Goal: Transaction & Acquisition: Purchase product/service

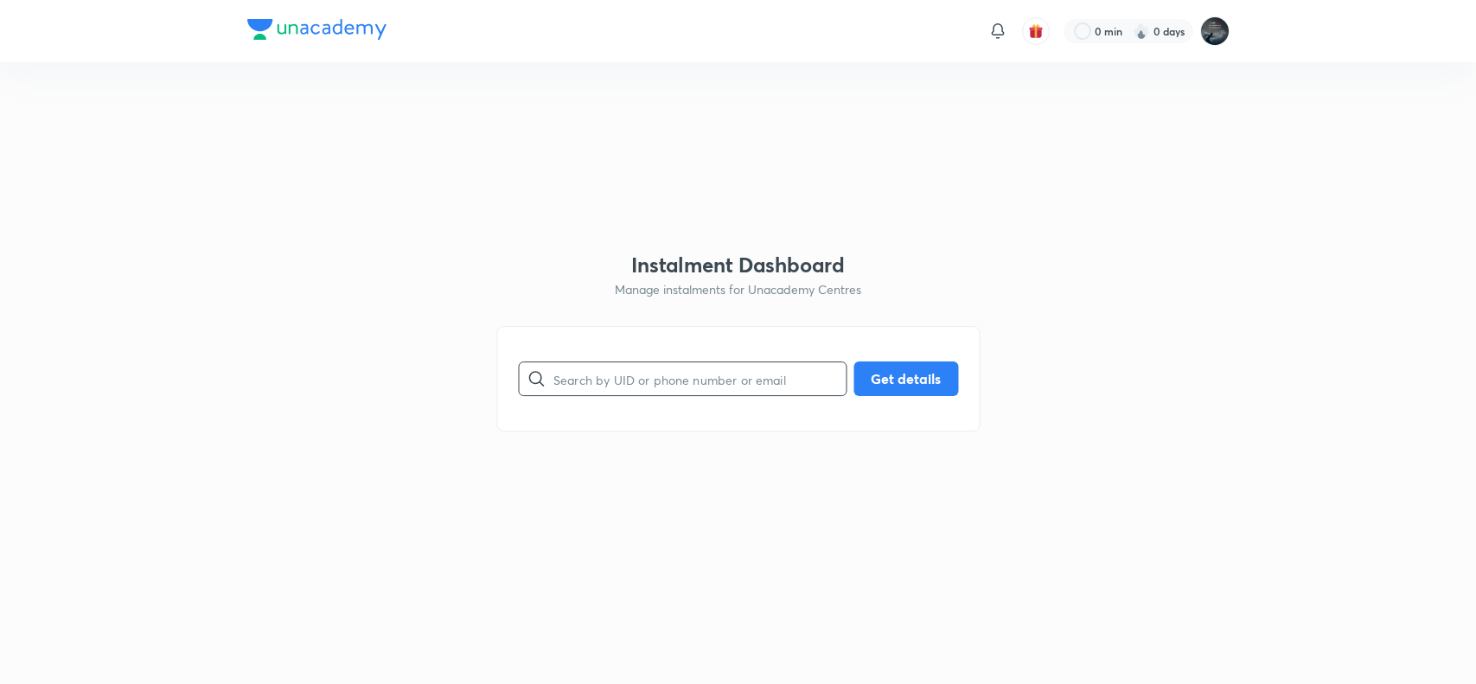
click at [612, 386] on input "text" at bounding box center [699, 379] width 292 height 44
type input "[EMAIL_ADDRESS][DOMAIN_NAME]"
click at [912, 389] on button "Get details" at bounding box center [905, 377] width 105 height 35
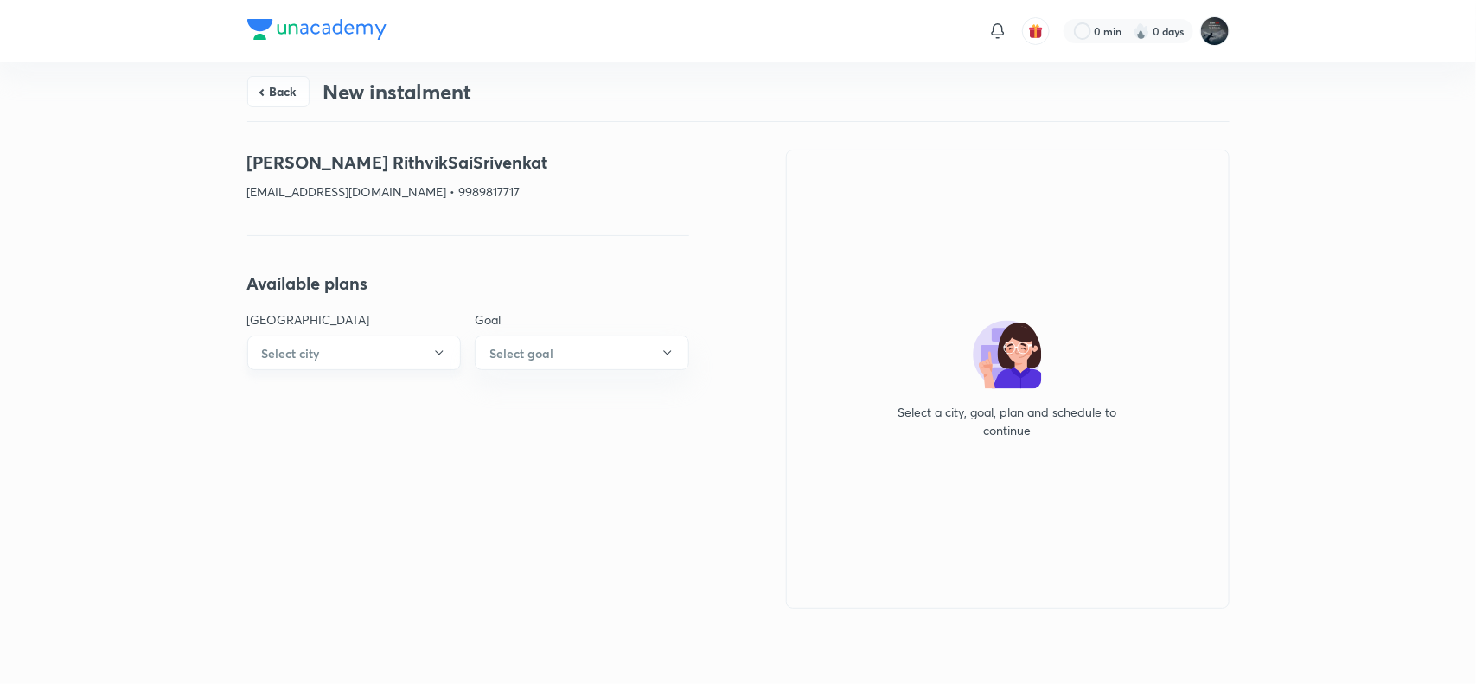
click at [424, 360] on button "Select city" at bounding box center [354, 352] width 214 height 35
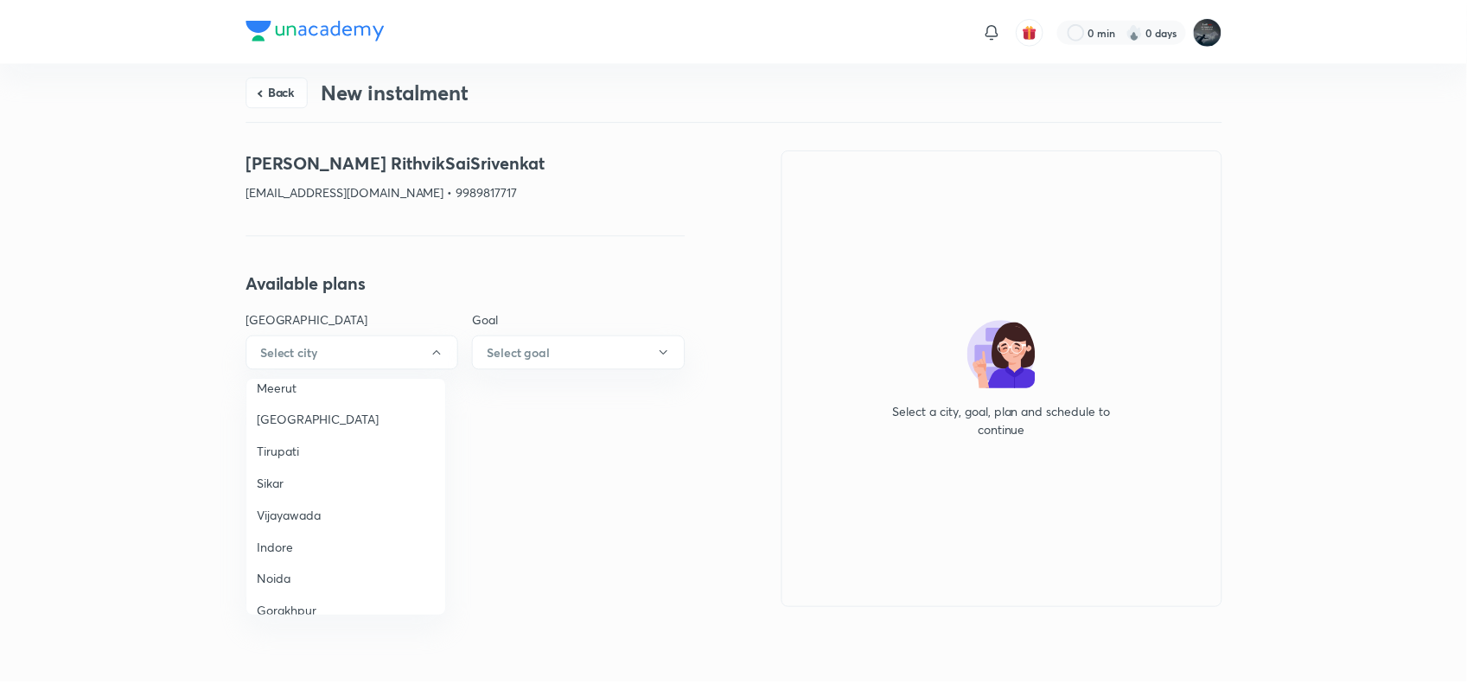
scroll to position [1155, 0]
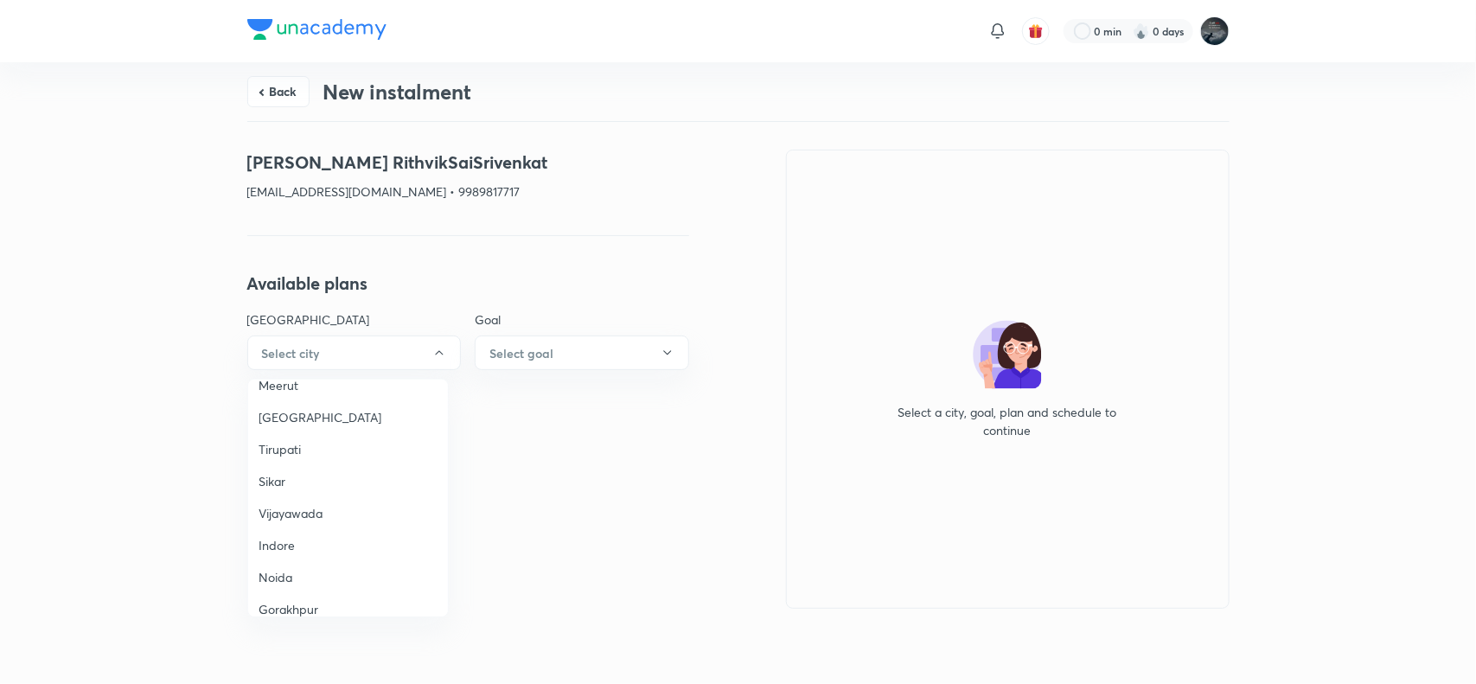
click at [298, 504] on span "Vijayawada" at bounding box center [347, 513] width 179 height 18
click at [571, 355] on button "Select goal" at bounding box center [582, 352] width 214 height 35
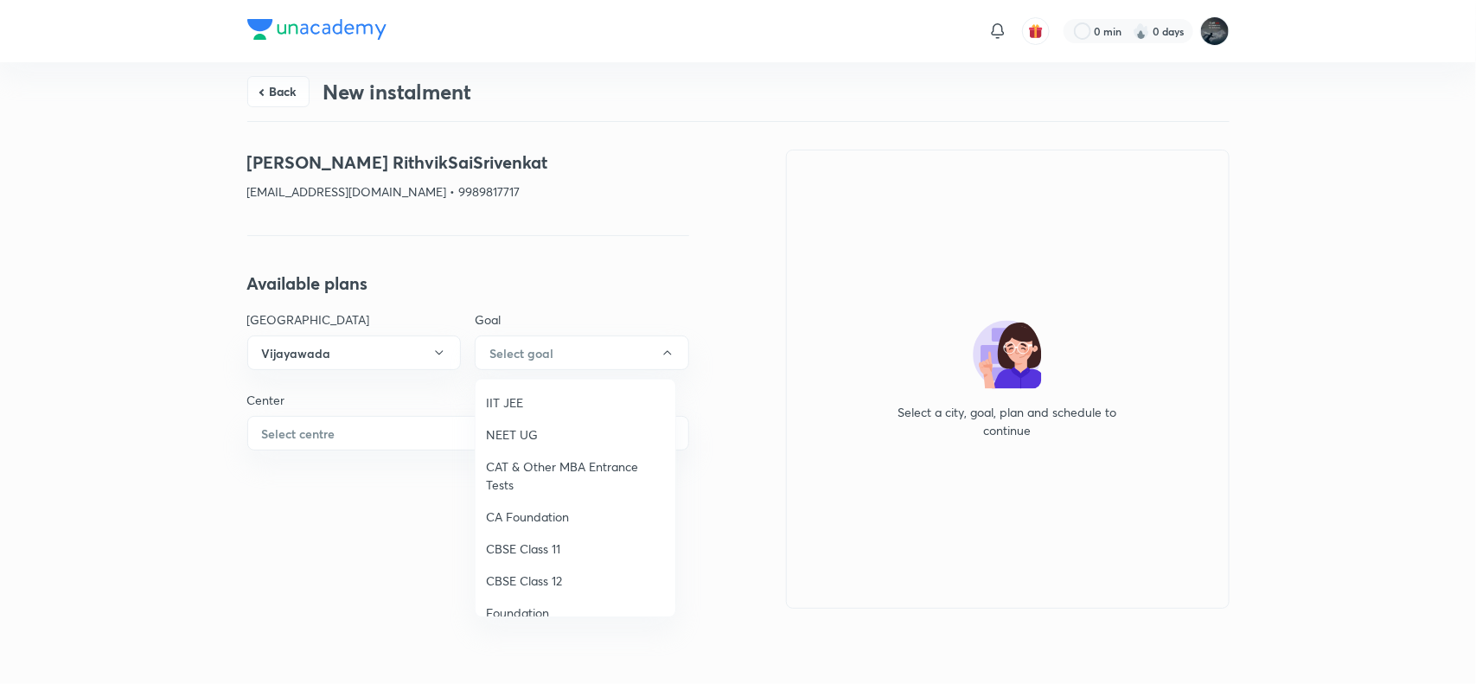
click at [514, 406] on span "IIT JEE" at bounding box center [575, 402] width 179 height 18
click at [374, 446] on button "Select centre" at bounding box center [468, 433] width 442 height 35
click at [311, 486] on span "[PERSON_NAME] Mercantile" at bounding box center [347, 483] width 179 height 18
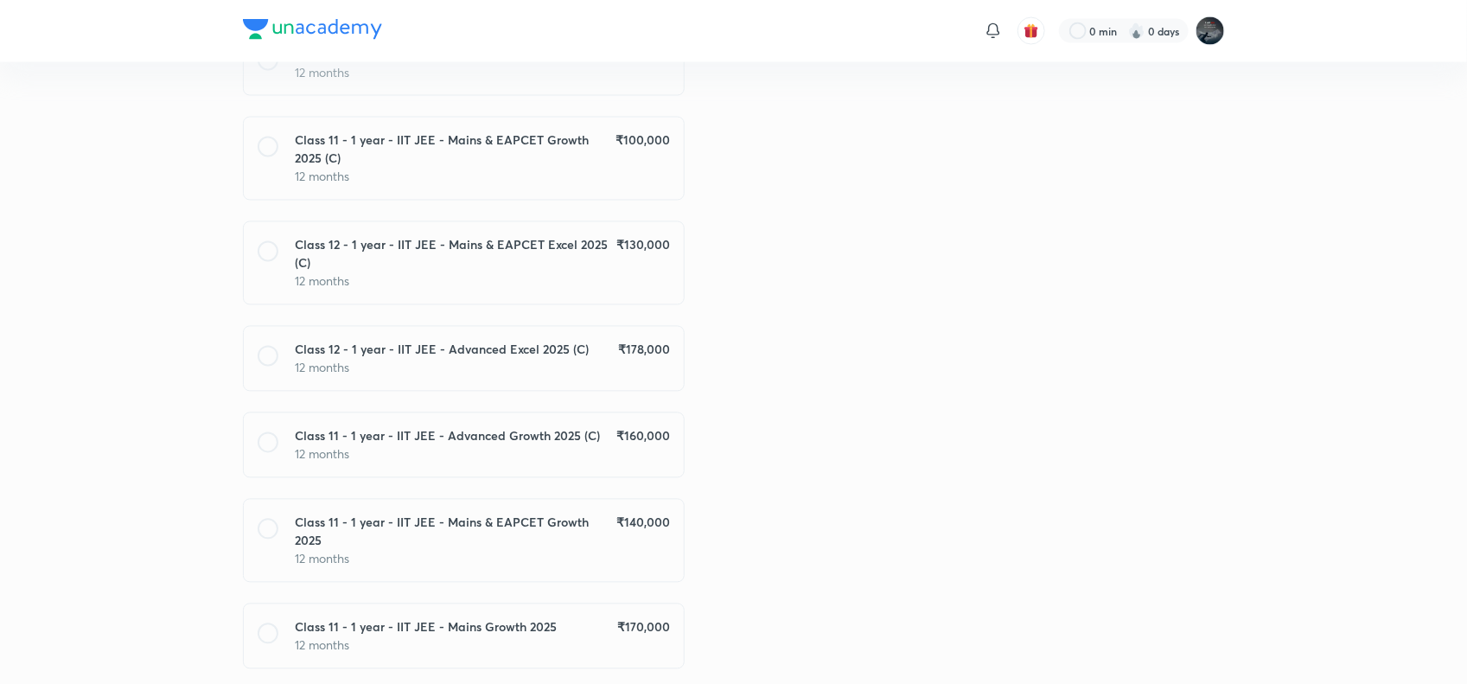
scroll to position [1349, 0]
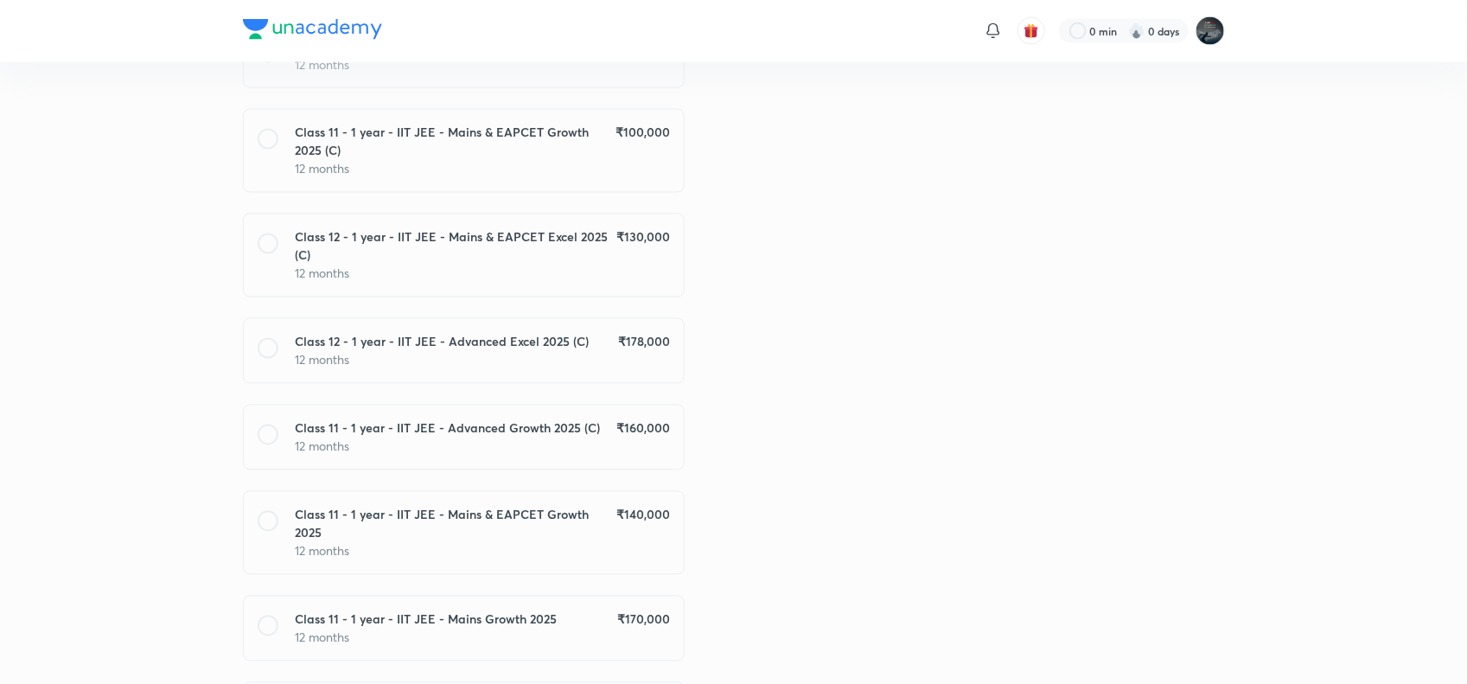
click at [564, 318] on div "Class 12 - 1 year - IIT JEE - Advanced Excel 2025 (C) ₹ 178,000 12 months" at bounding box center [464, 351] width 442 height 66
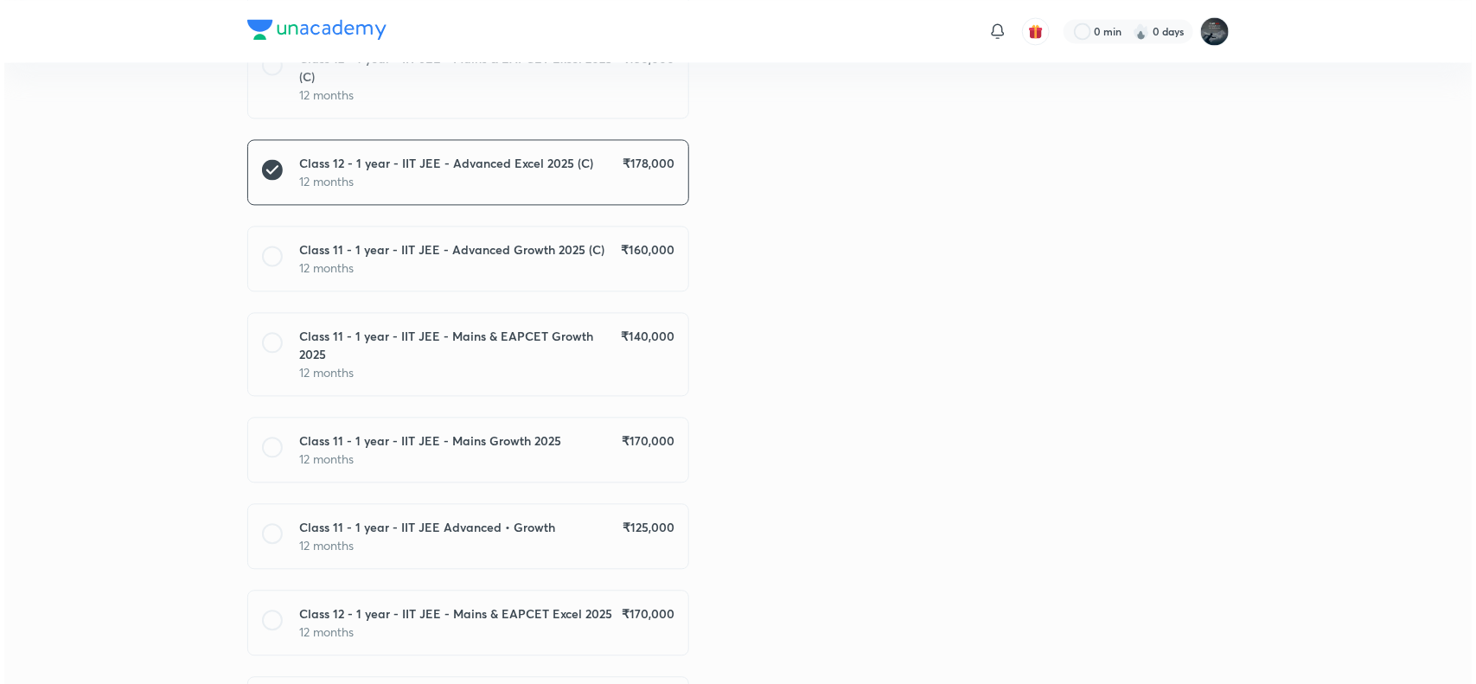
scroll to position [1881, 0]
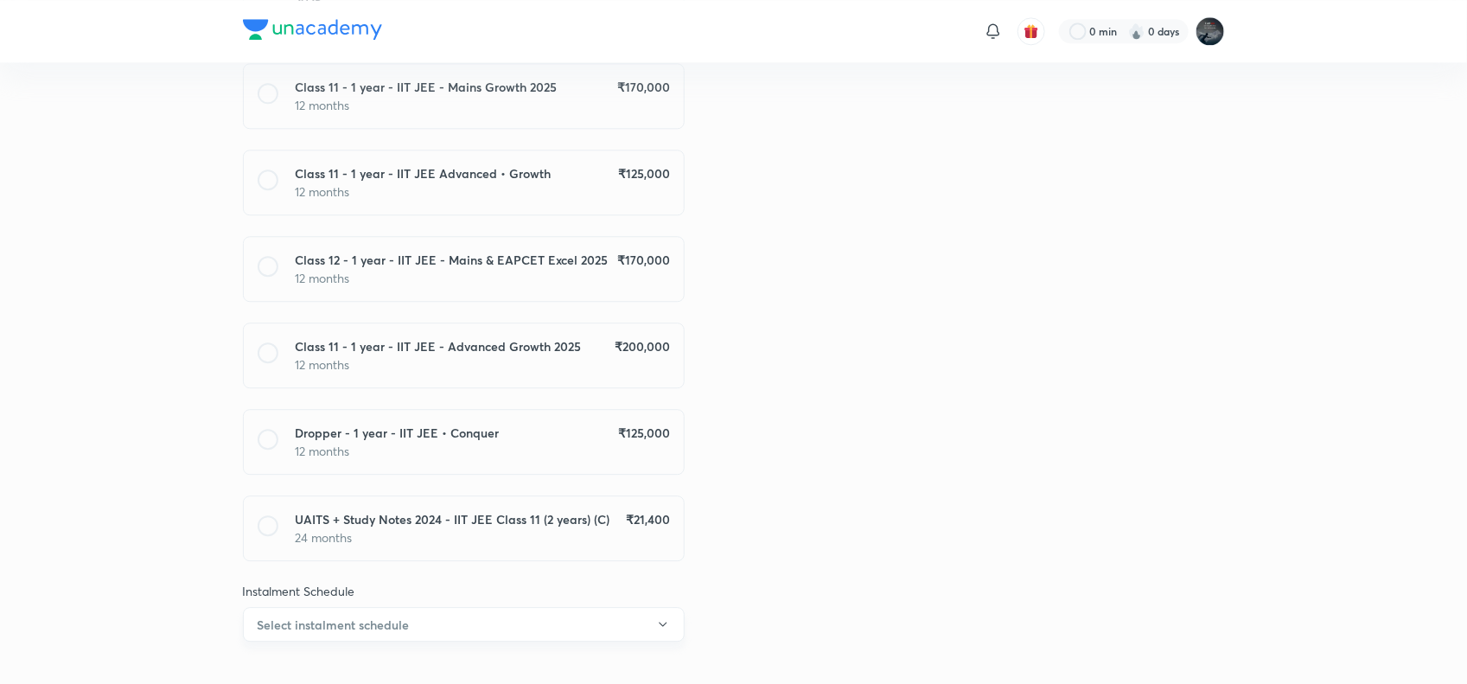
click at [523, 607] on button "Select instalment schedule" at bounding box center [464, 624] width 442 height 35
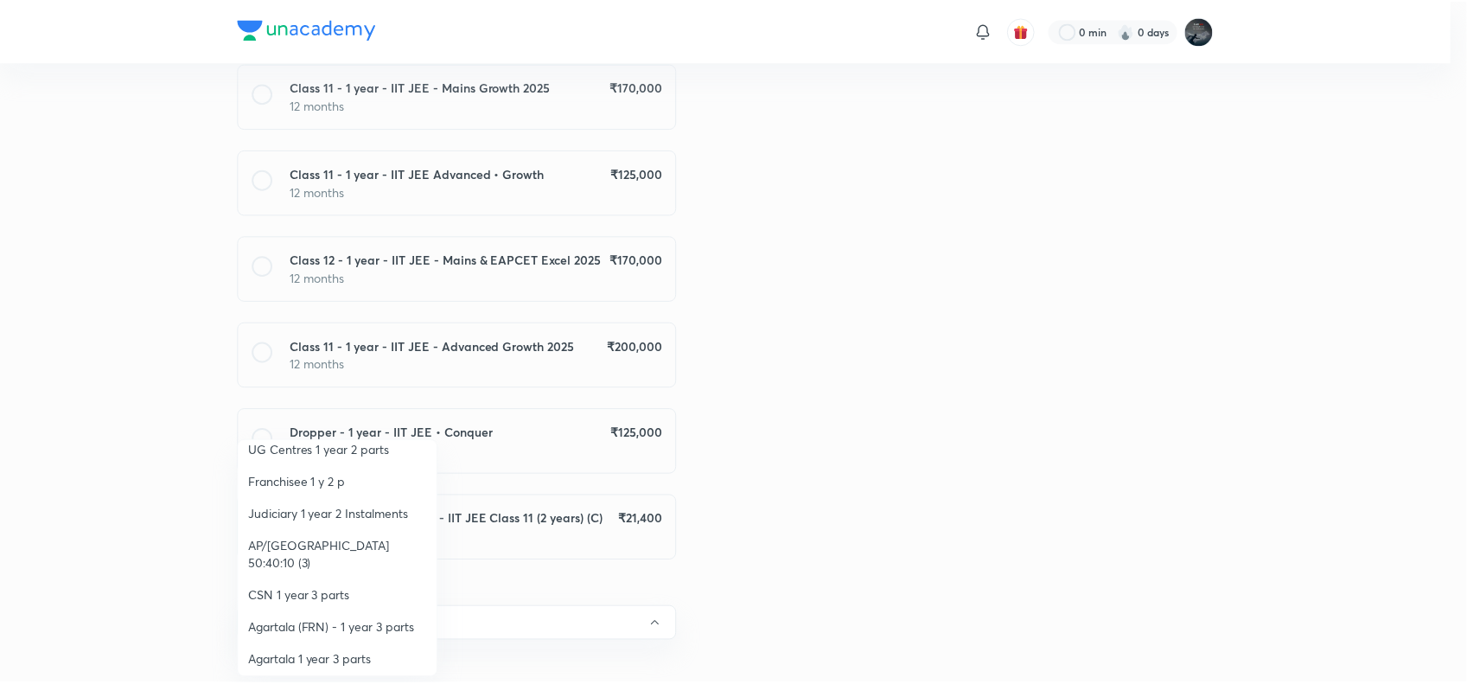
scroll to position [239, 0]
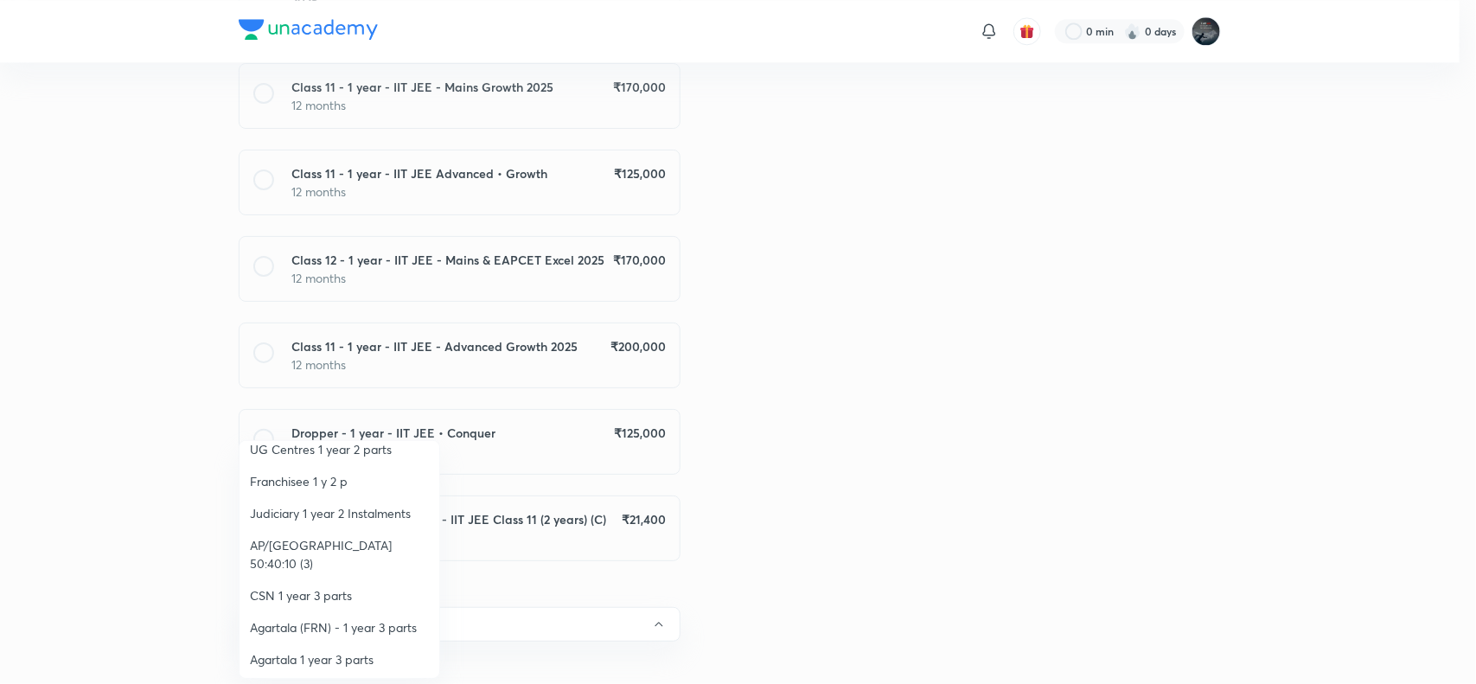
click at [370, 543] on span "AP/[GEOGRAPHIC_DATA] 50:40:10 (3)" at bounding box center [339, 554] width 179 height 36
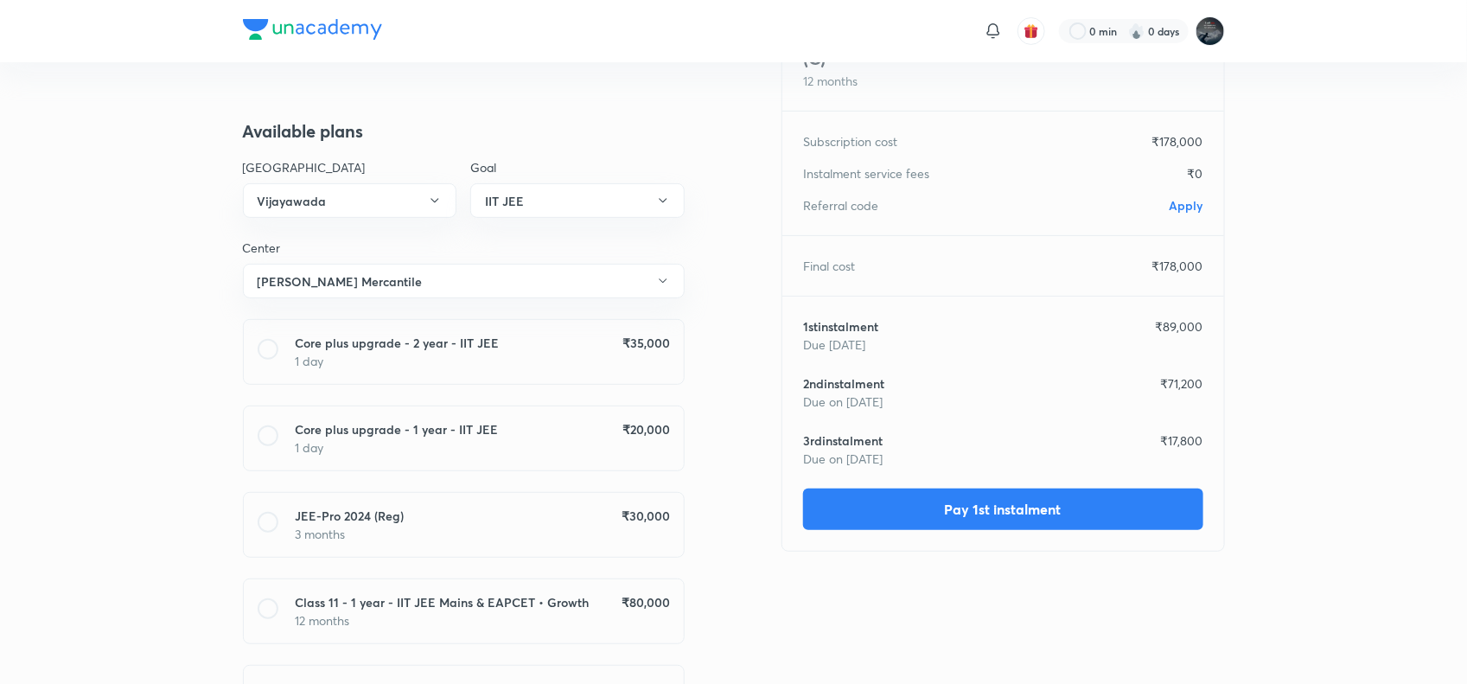
scroll to position [139, 0]
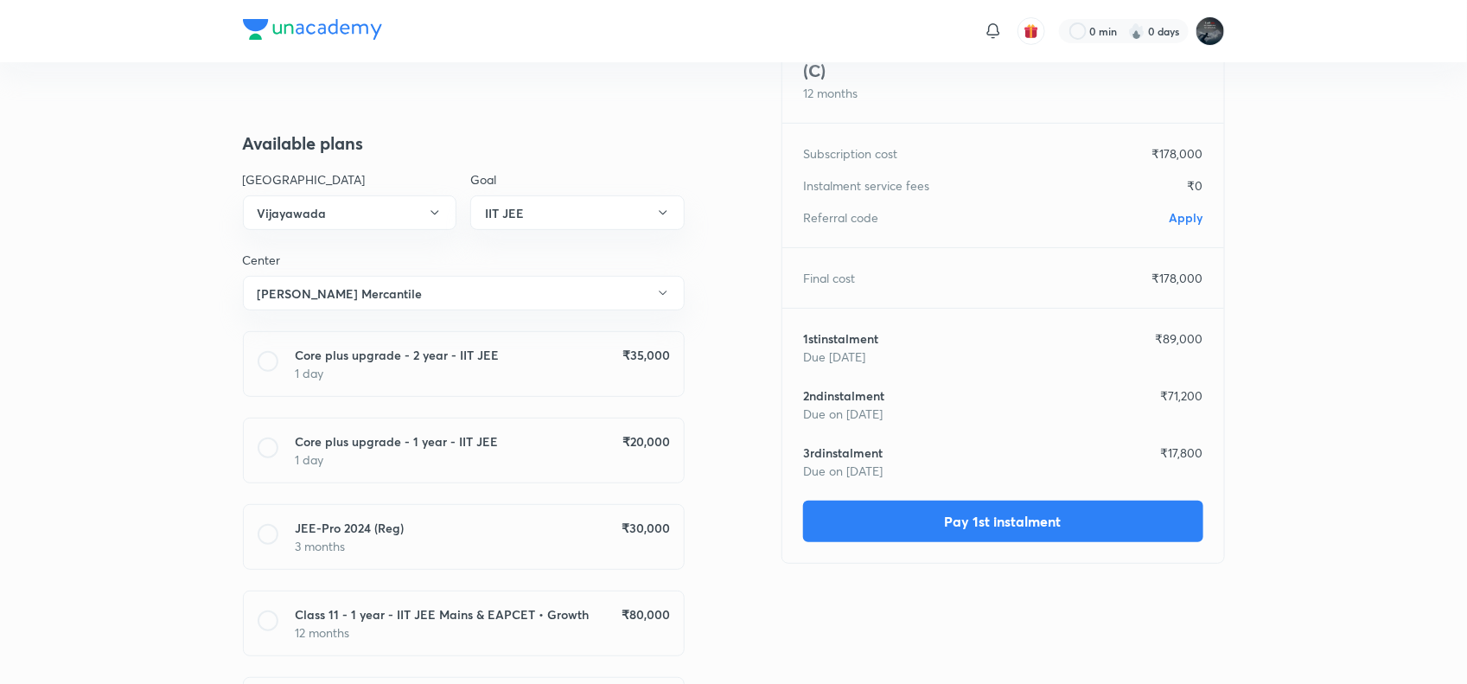
click at [1189, 214] on span "Apply" at bounding box center [1187, 217] width 34 height 16
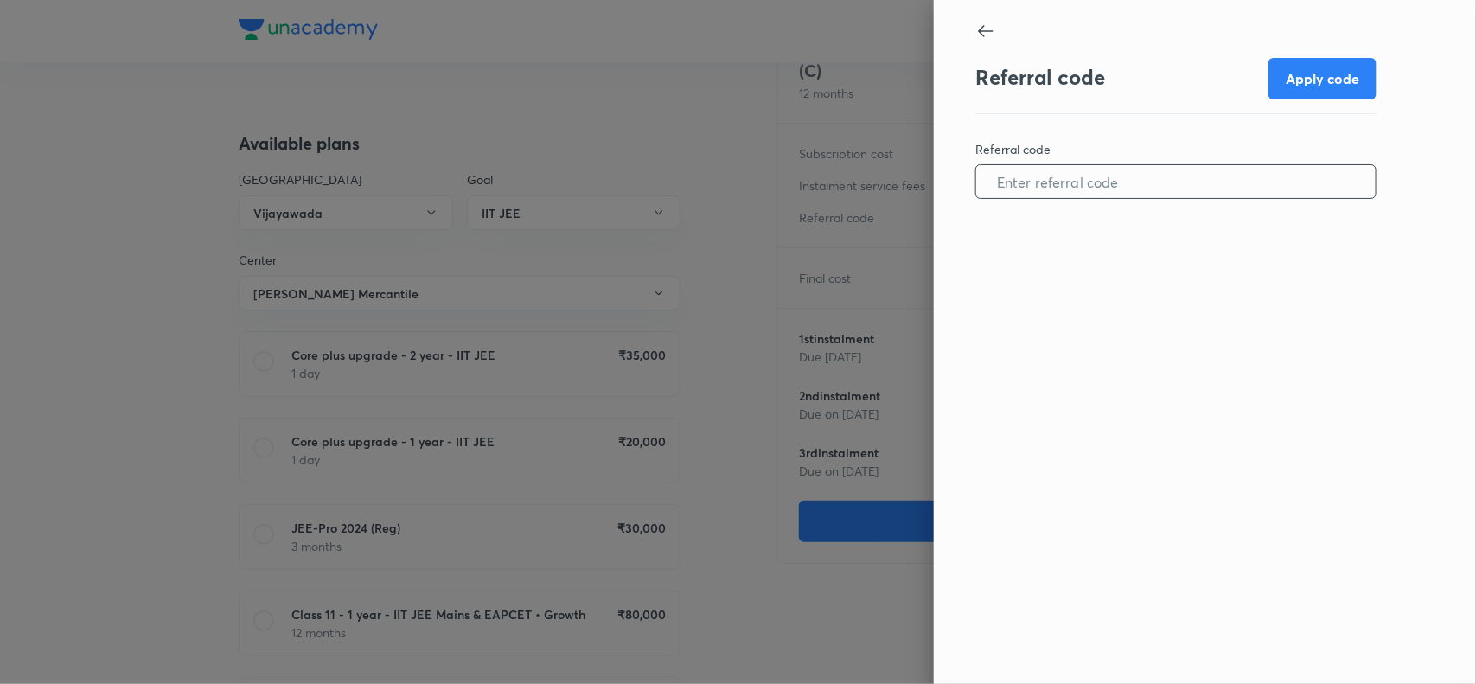
click at [1100, 177] on input "text" at bounding box center [1175, 182] width 399 height 44
paste input "VIJA0955K3MMYD"
type input "VIJA0955K3MMYD"
click at [1341, 76] on button "Apply code" at bounding box center [1322, 76] width 108 height 41
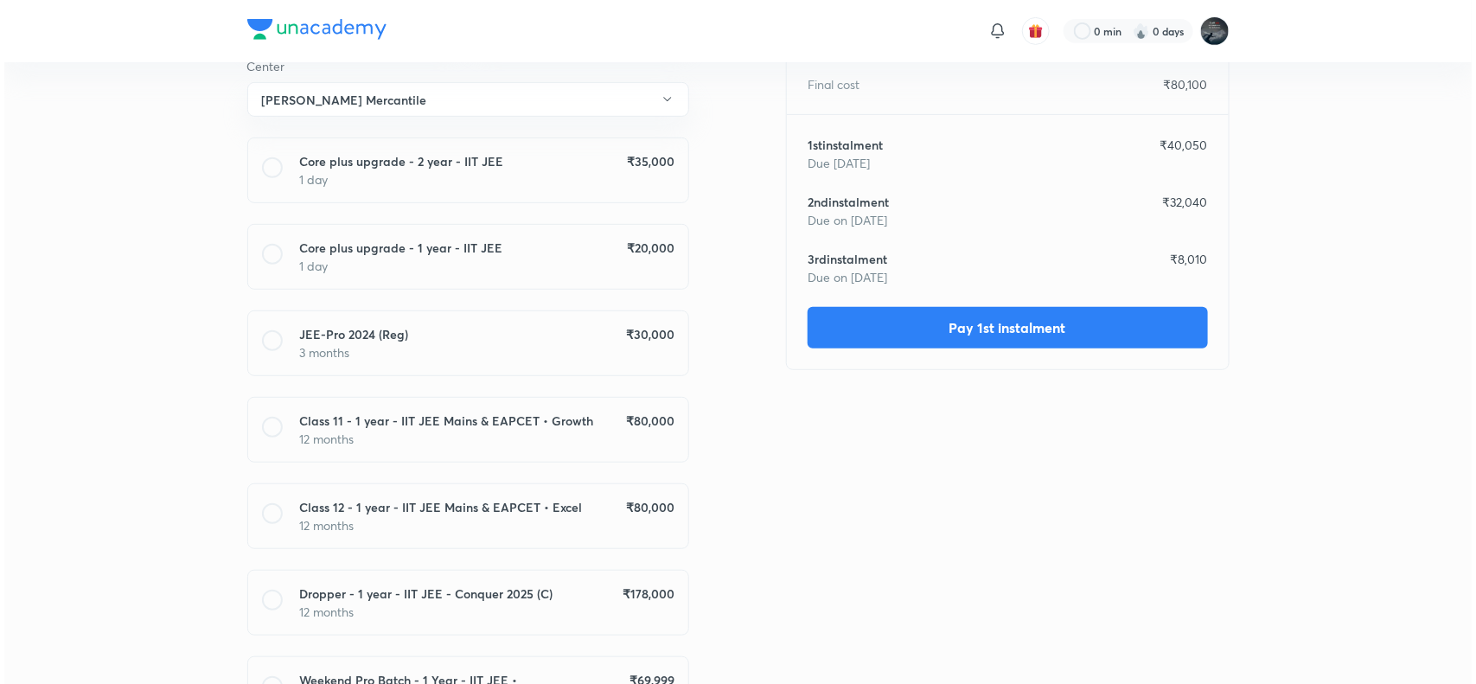
scroll to position [341, 0]
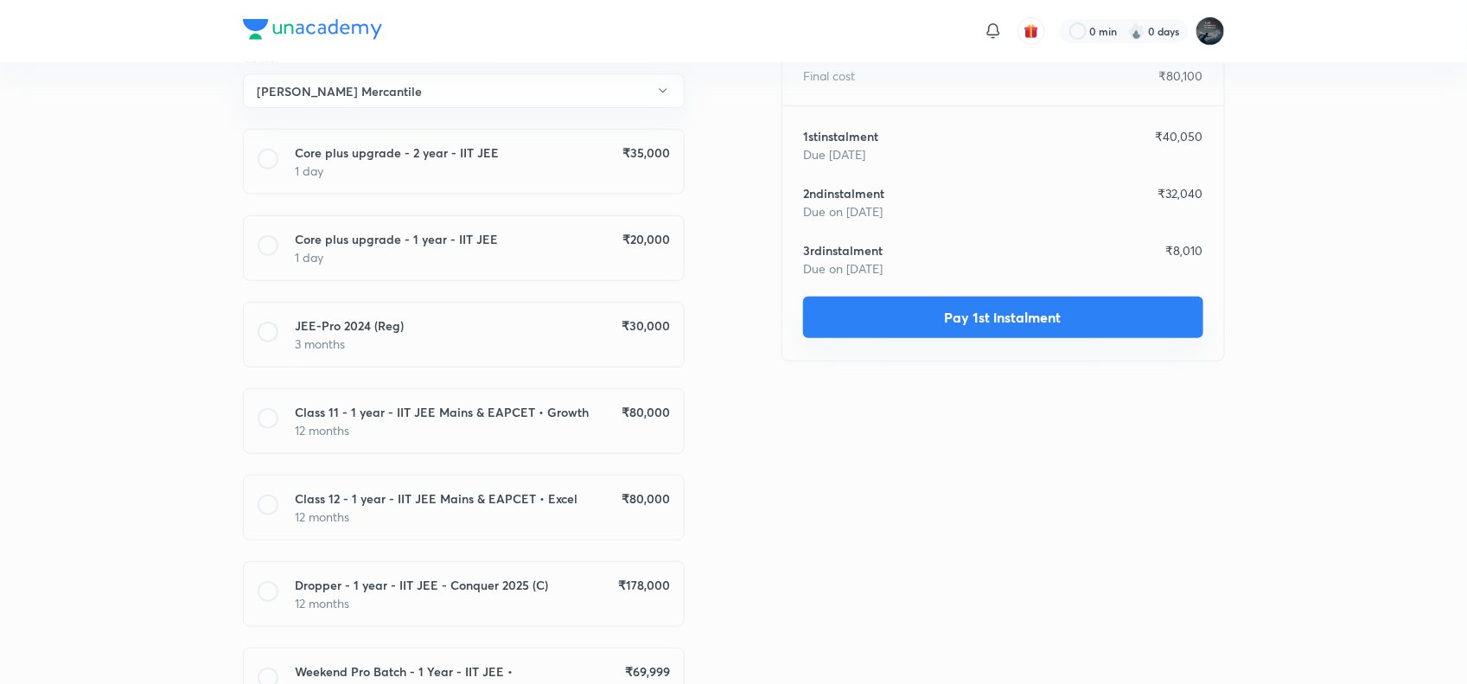
click at [960, 312] on button "Pay 1st instalment" at bounding box center [1003, 317] width 400 height 41
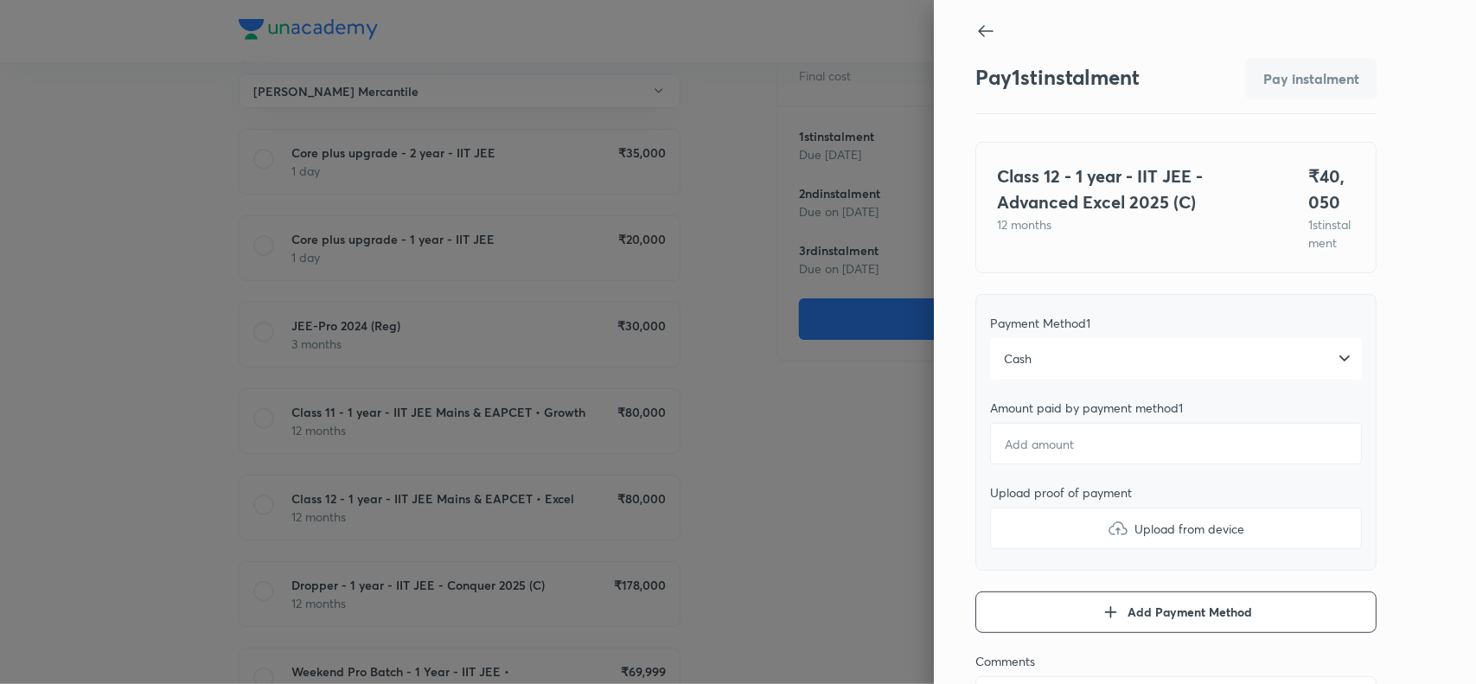
click at [1030, 377] on div "Cash" at bounding box center [1176, 358] width 372 height 41
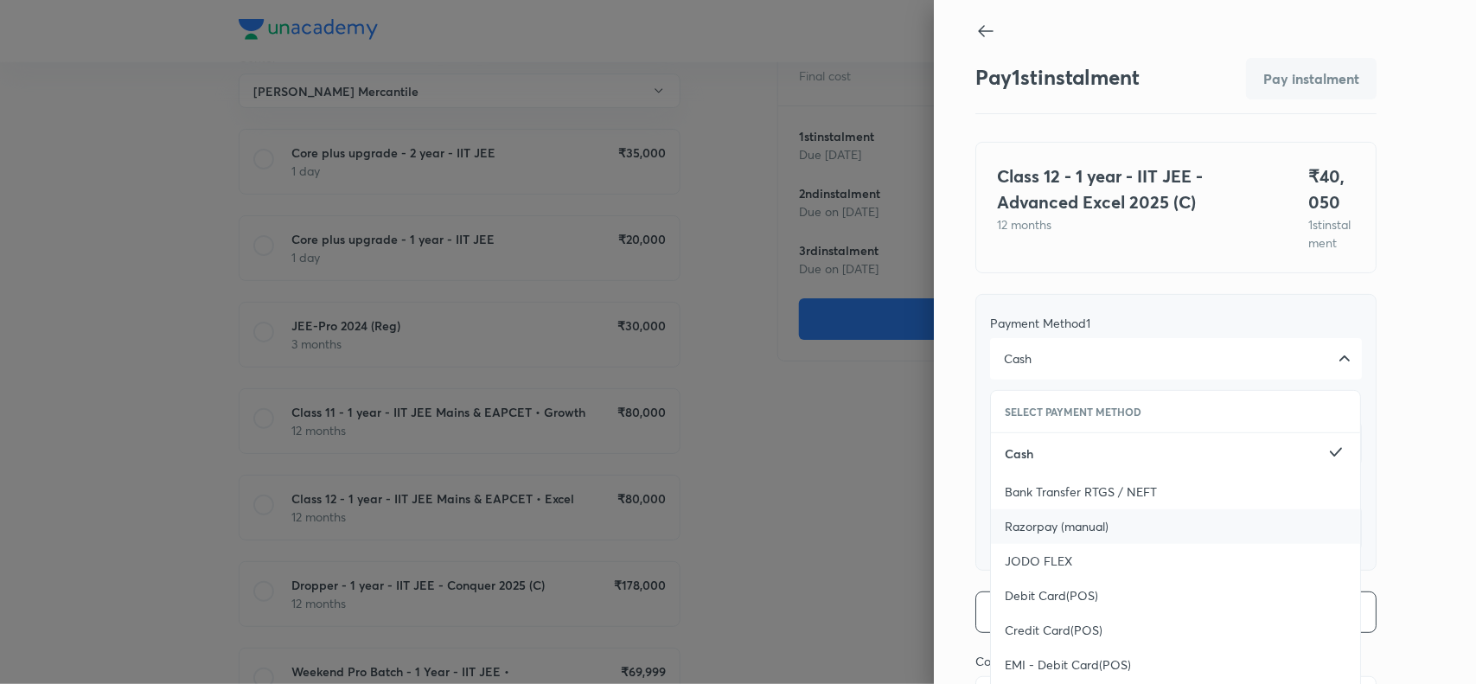
scroll to position [188, 0]
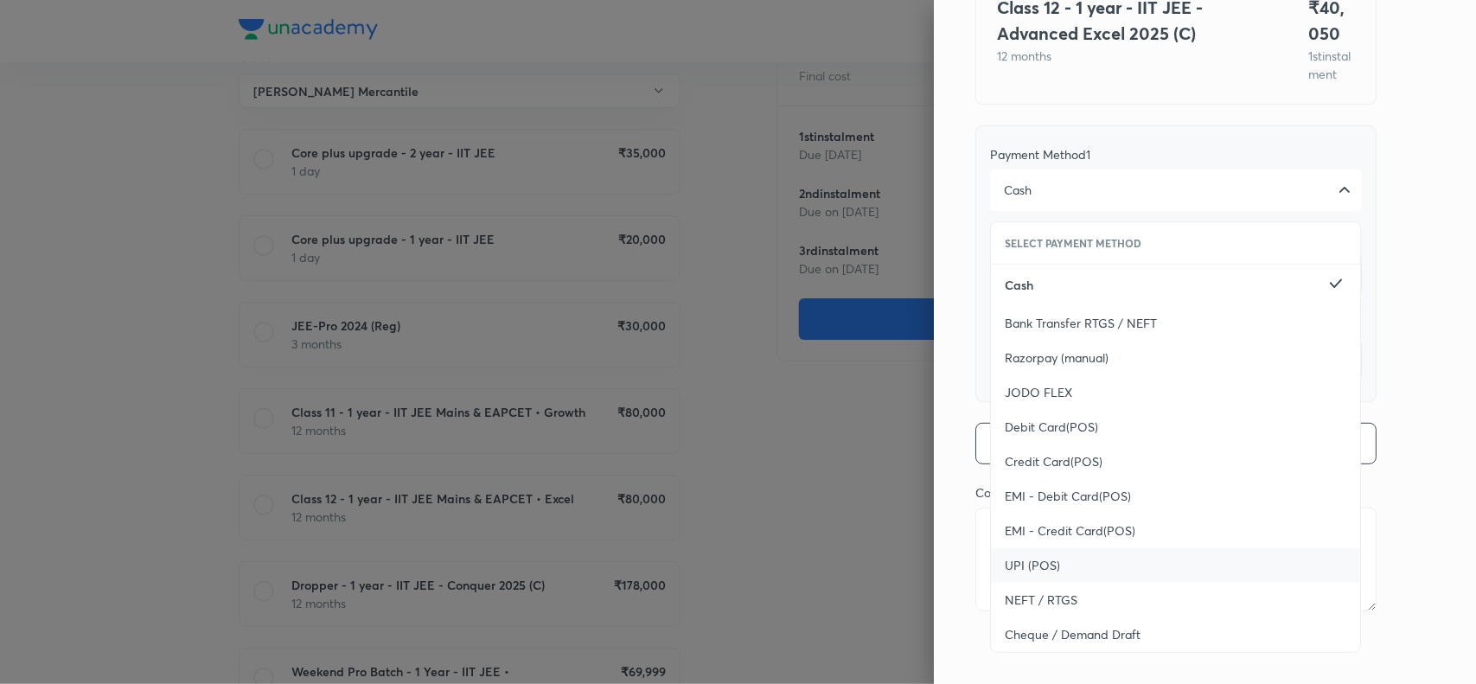
click at [1029, 563] on span "UPI (POS)" at bounding box center [1032, 565] width 55 height 17
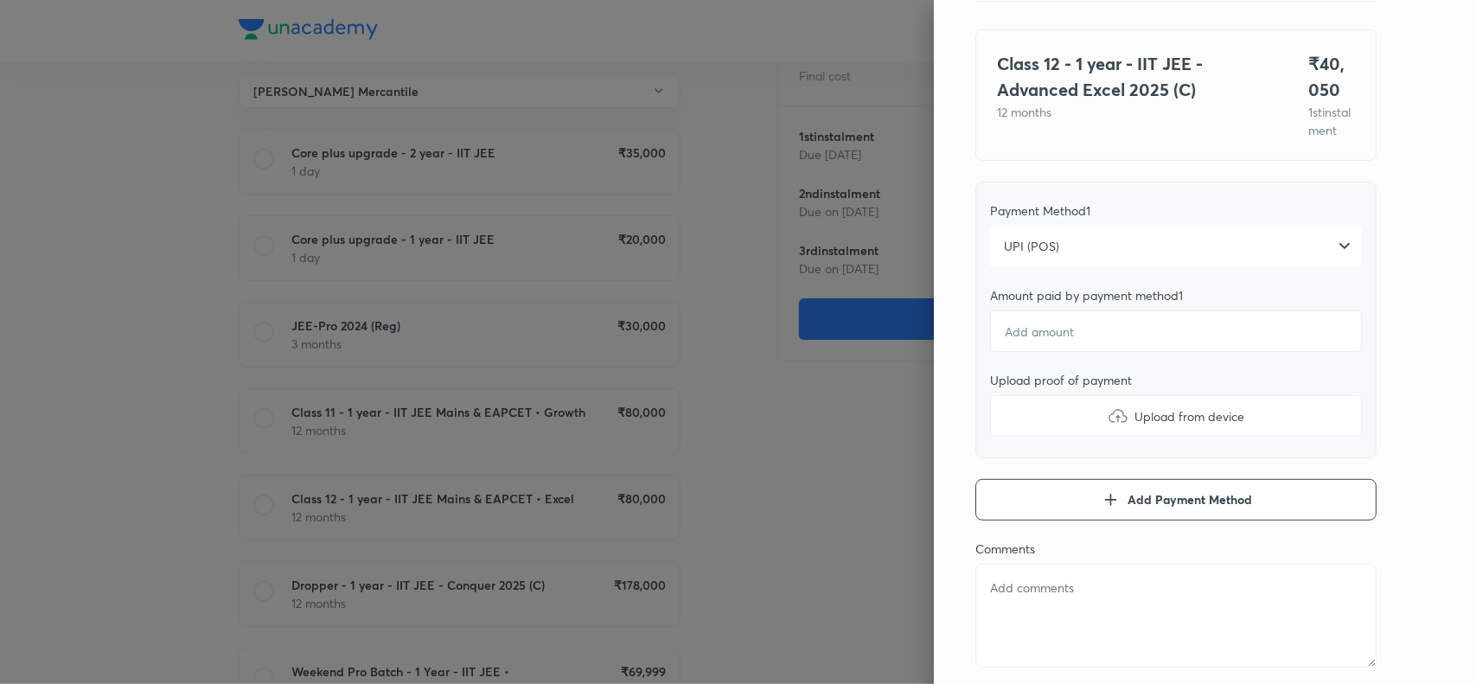
scroll to position [111, 0]
click at [1068, 354] on input "number" at bounding box center [1176, 332] width 372 height 41
type textarea "x"
type input "4"
type textarea "x"
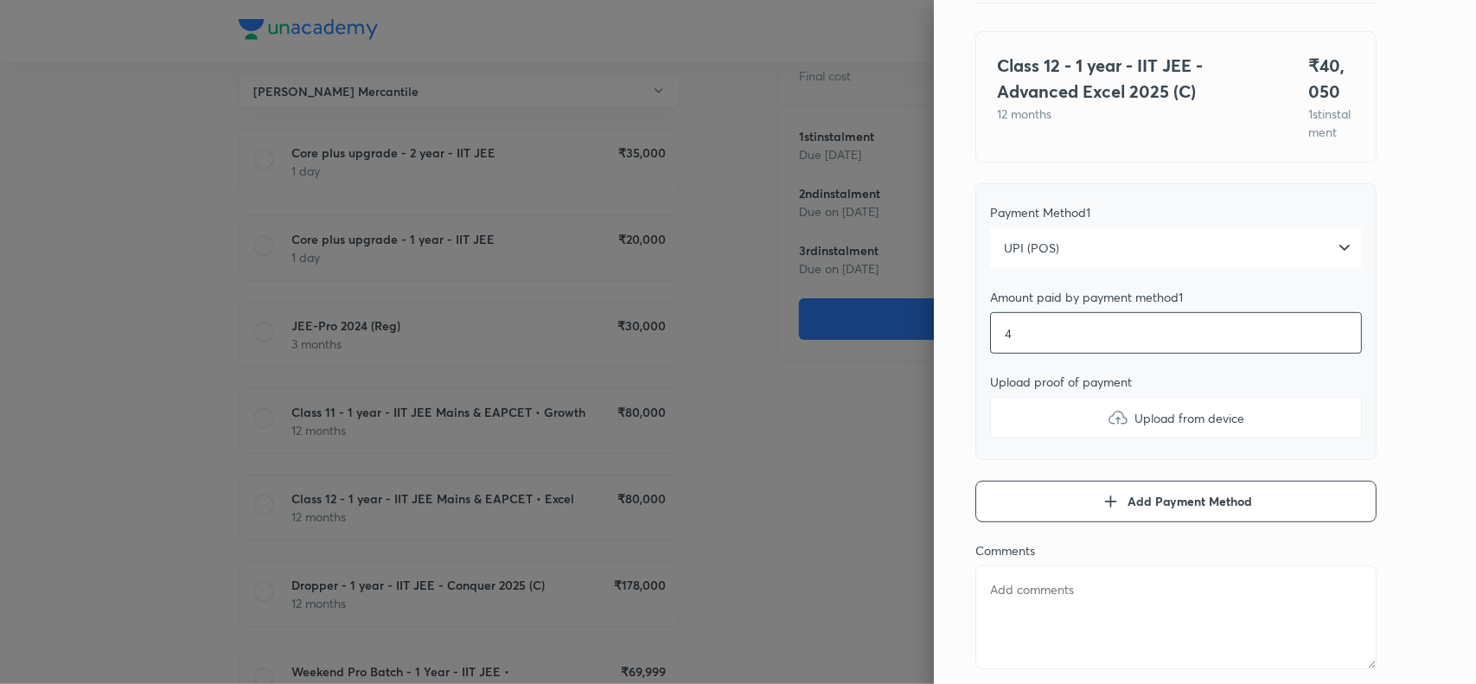
type input "40"
type textarea "x"
type input "400"
type textarea "x"
type input "4005"
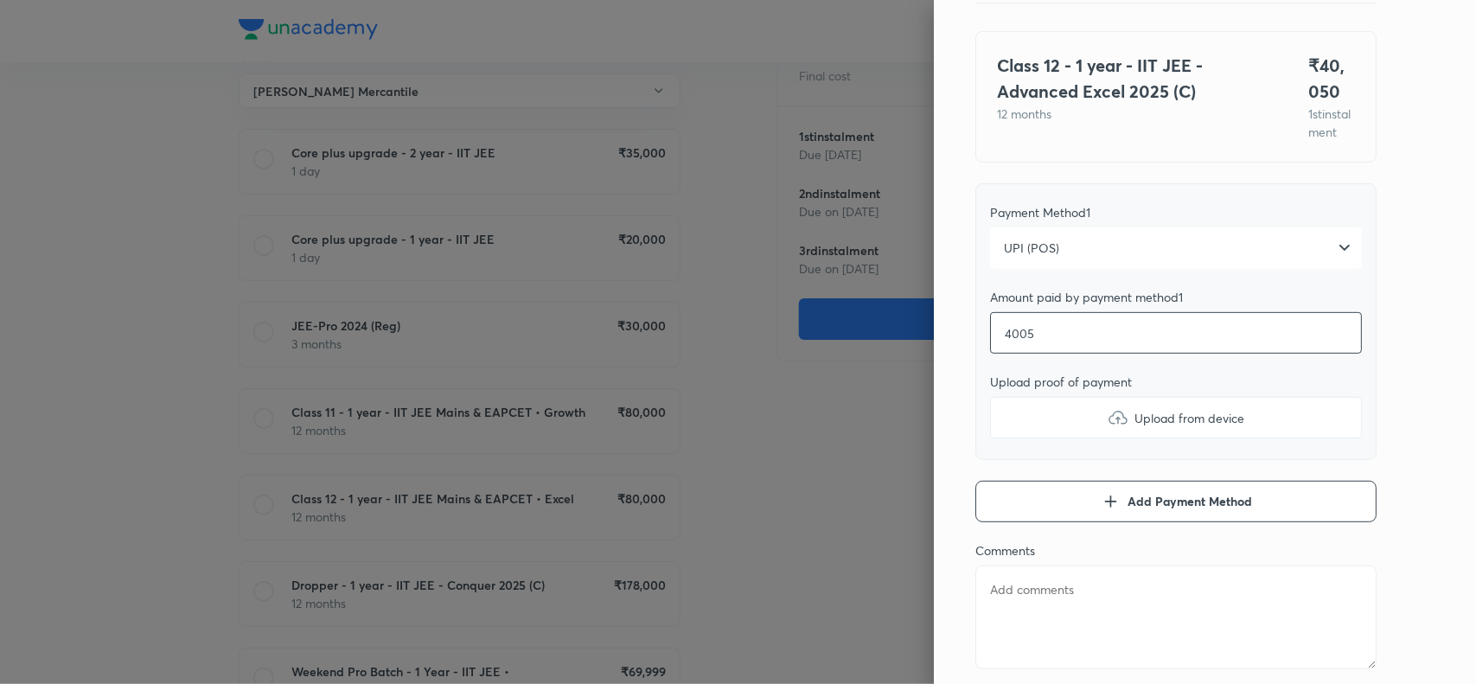
type textarea "x"
type input "40050"
type textarea "x"
type input "40050"
click at [1107, 428] on img at bounding box center [1117, 417] width 21 height 21
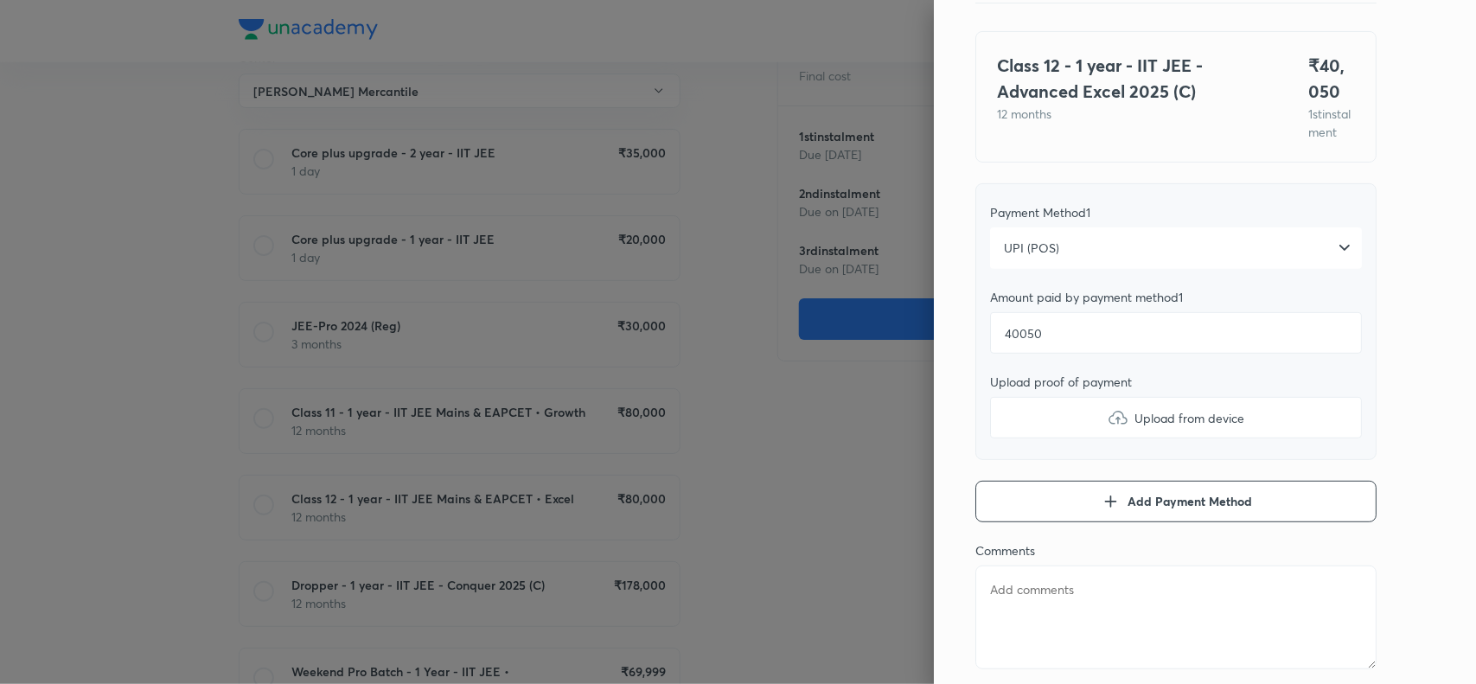
click at [0, 0] on input "Upload from device" at bounding box center [0, 0] width 0 height 0
type textarea "x"
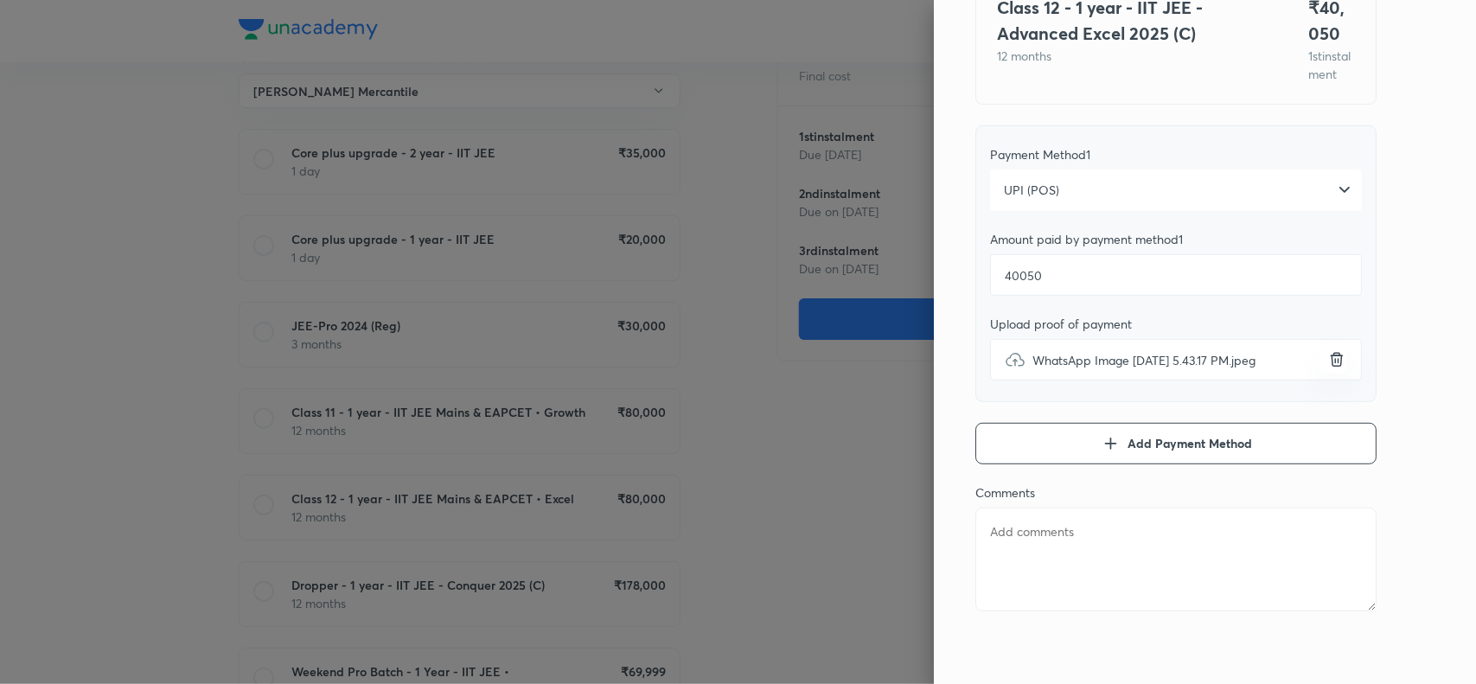
click at [1030, 536] on textarea at bounding box center [1175, 559] width 401 height 104
paste textarea "[PERSON_NAME] sai [PERSON_NAME]"
type textarea "[PERSON_NAME] sai [PERSON_NAME]"
type textarea "x"
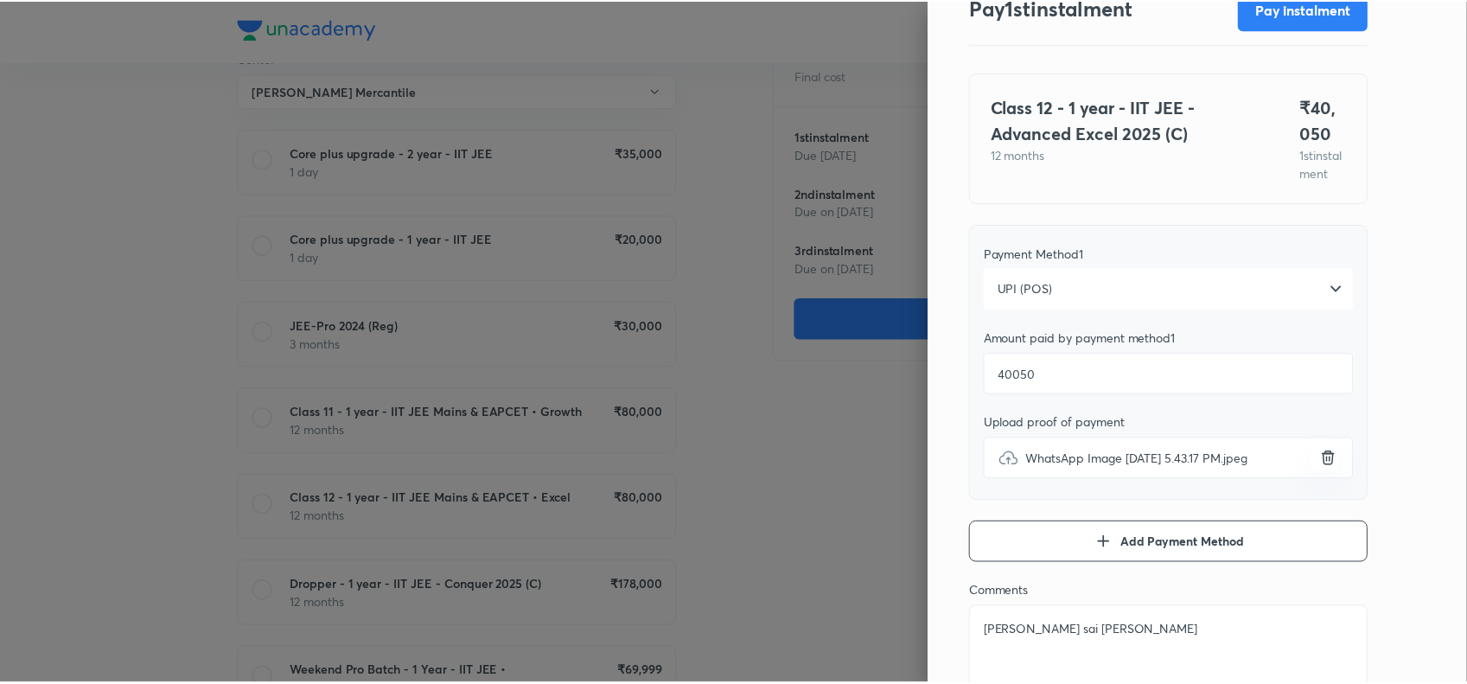
scroll to position [0, 0]
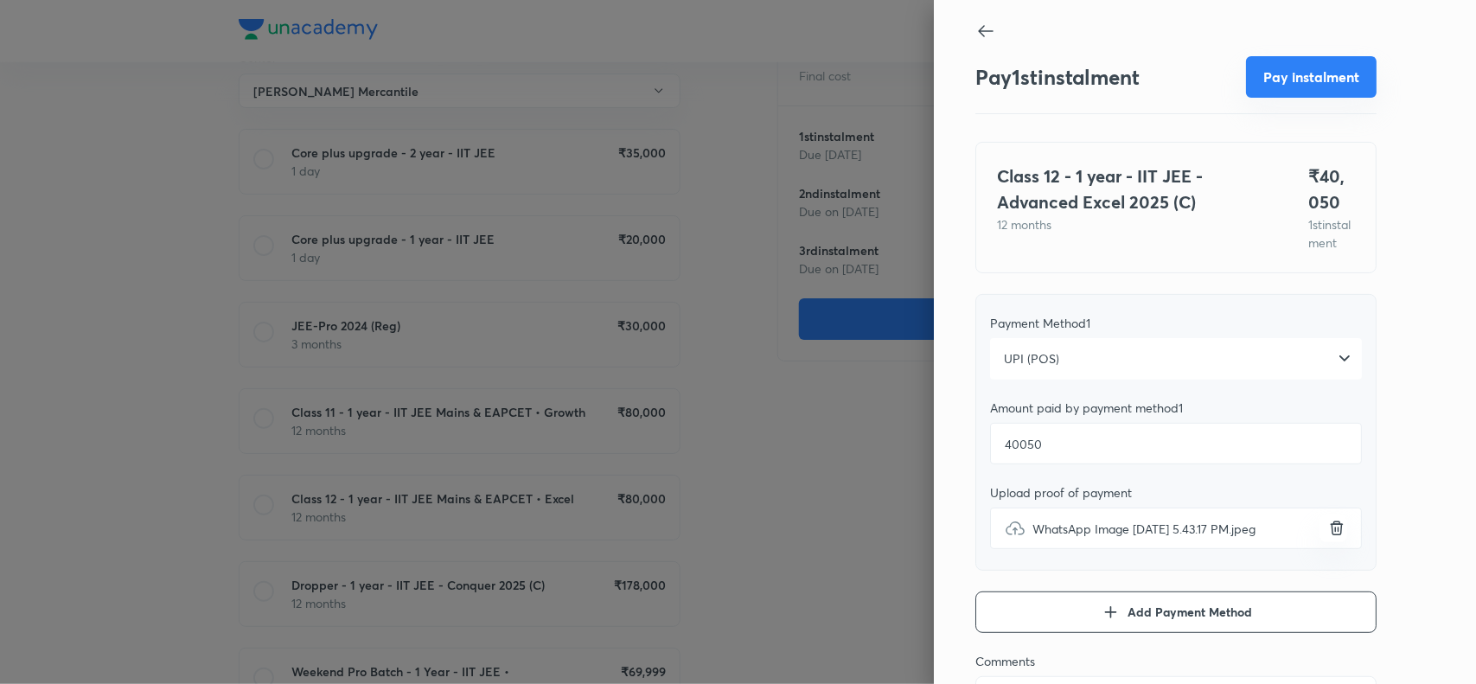
type textarea "[PERSON_NAME] sai [PERSON_NAME]"
click at [1297, 65] on button "Pay instalment" at bounding box center [1311, 76] width 131 height 41
type textarea "x"
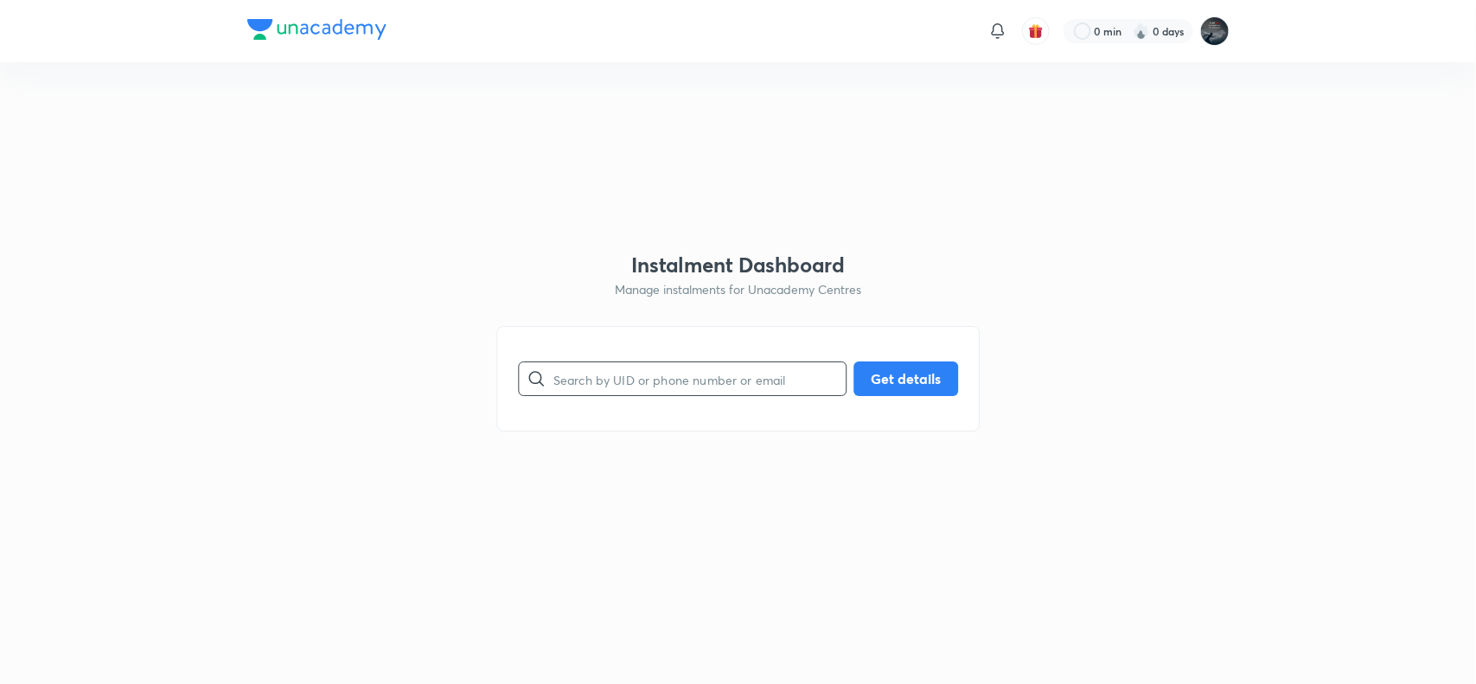
click at [658, 373] on input "text" at bounding box center [699, 379] width 292 height 44
type input "9866889458"
click at [914, 374] on button "Get details" at bounding box center [905, 377] width 105 height 35
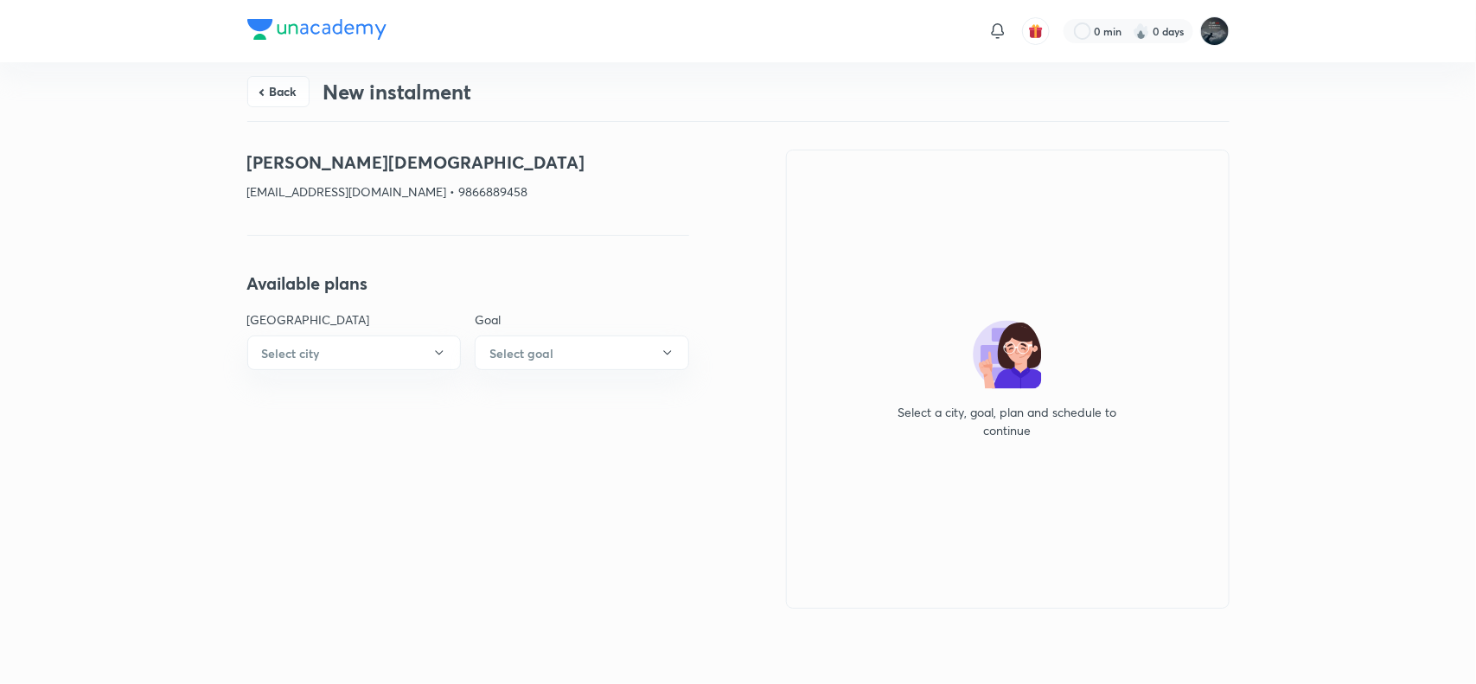
click at [437, 192] on p "shareffnagur@gmail.com • 9866889458" at bounding box center [468, 191] width 442 height 18
copy p "9866889458"
click at [277, 165] on h4 "SHAIK JAINABI" at bounding box center [468, 163] width 442 height 26
click at [270, 170] on h4 "SHAIK JAINABI" at bounding box center [468, 163] width 442 height 26
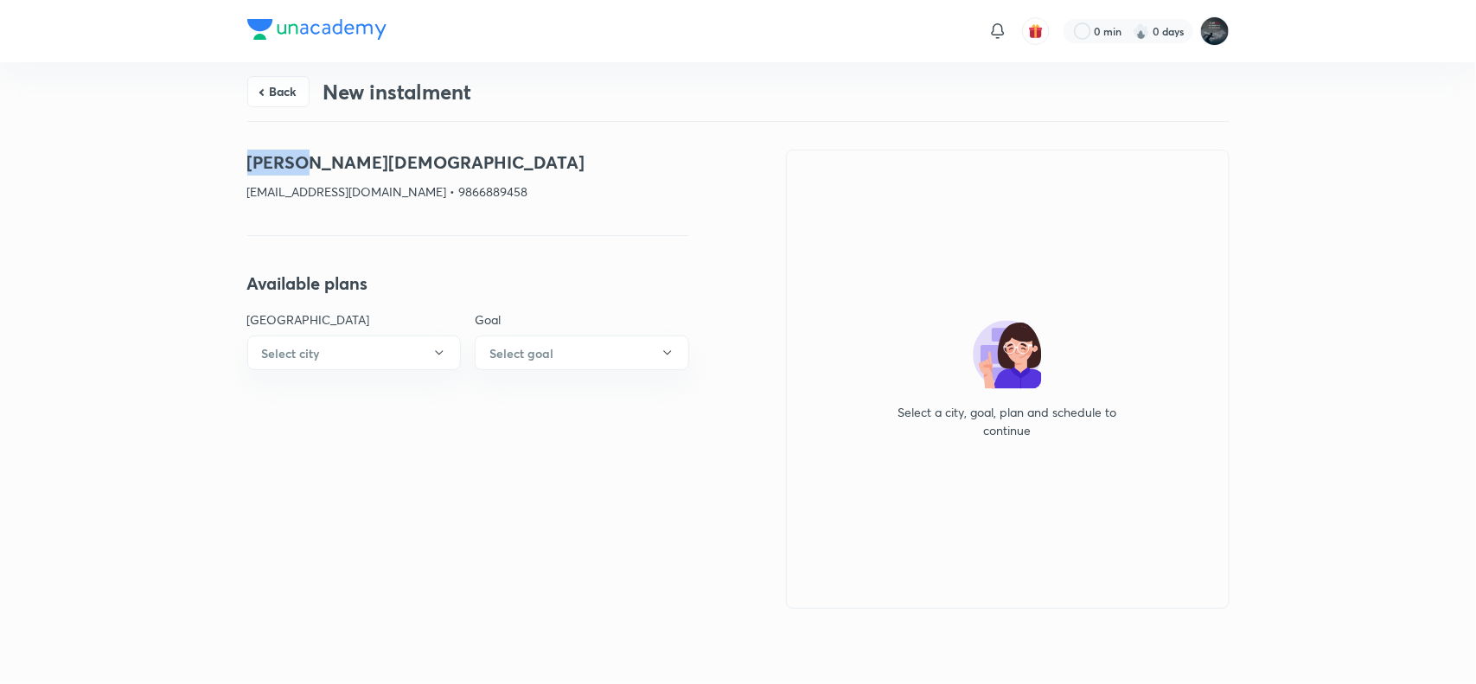
click at [270, 170] on h4 "SHAIK JAINABI" at bounding box center [468, 163] width 442 height 26
click at [356, 162] on h4 "SHAIK JAINABI" at bounding box center [468, 163] width 442 height 26
